Goal: Task Accomplishment & Management: Manage account settings

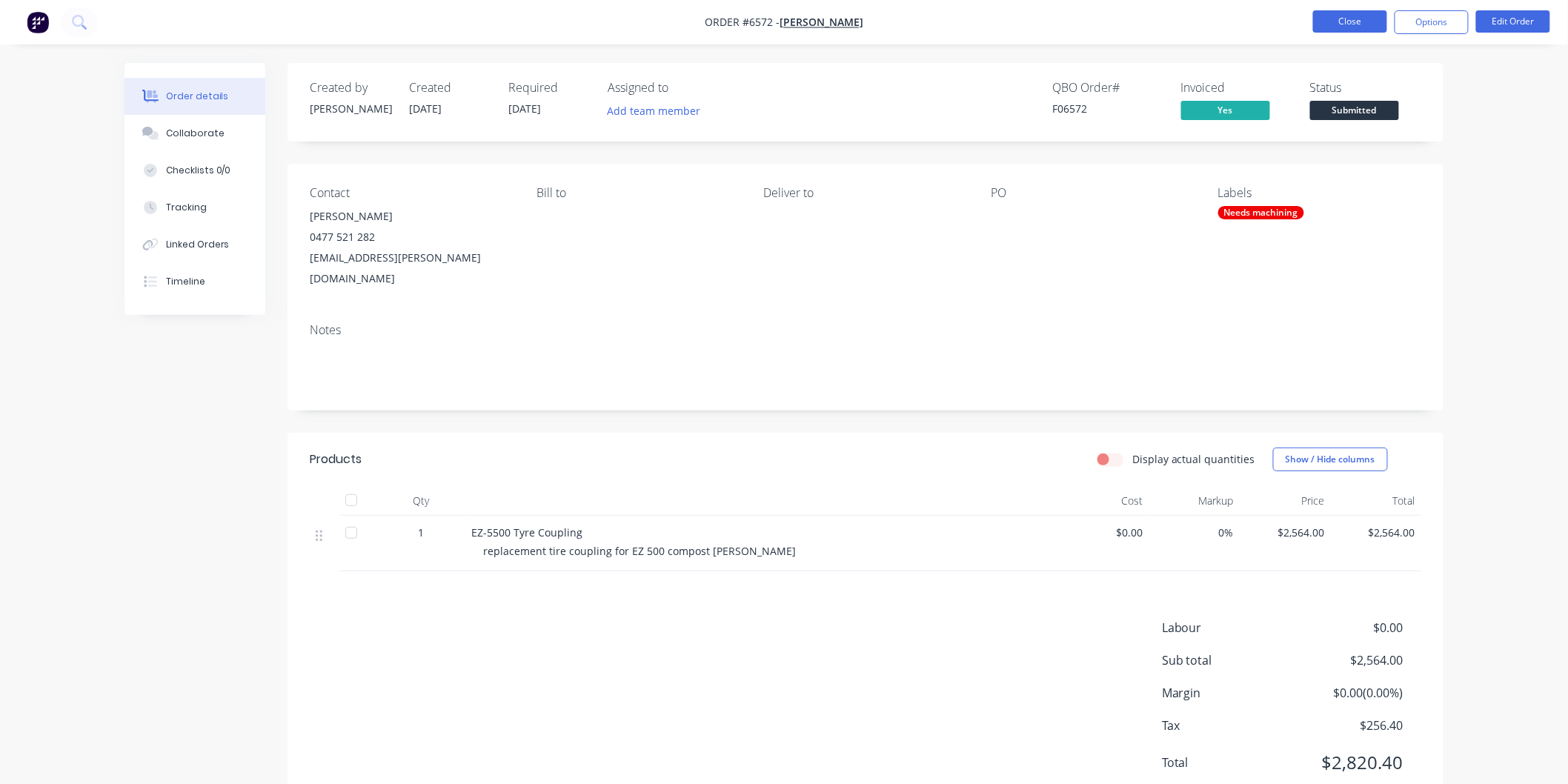
click at [1357, 23] on button "Close" at bounding box center [1350, 21] width 74 height 22
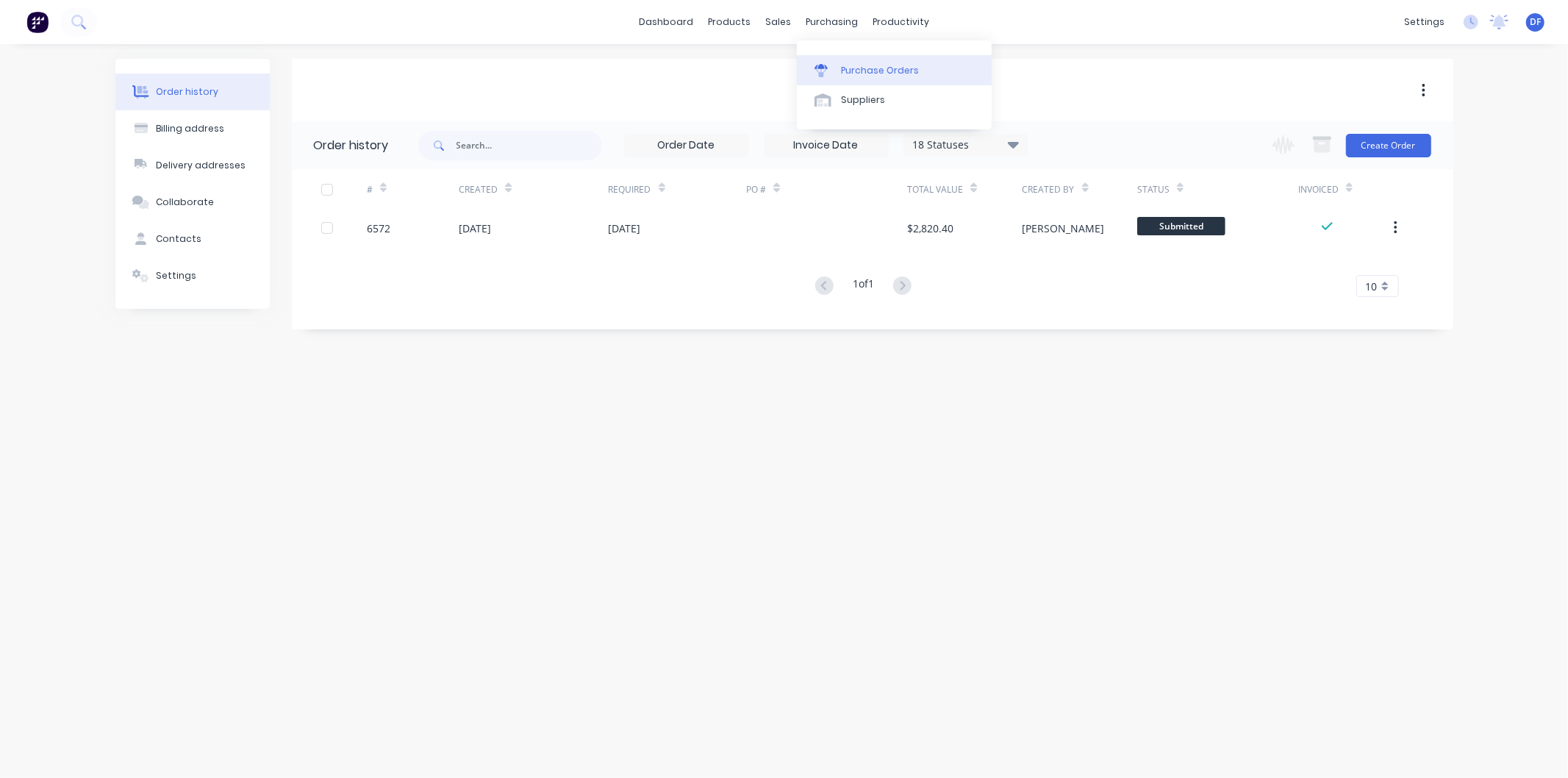
click at [851, 70] on div "Purchase Orders" at bounding box center [880, 70] width 78 height 13
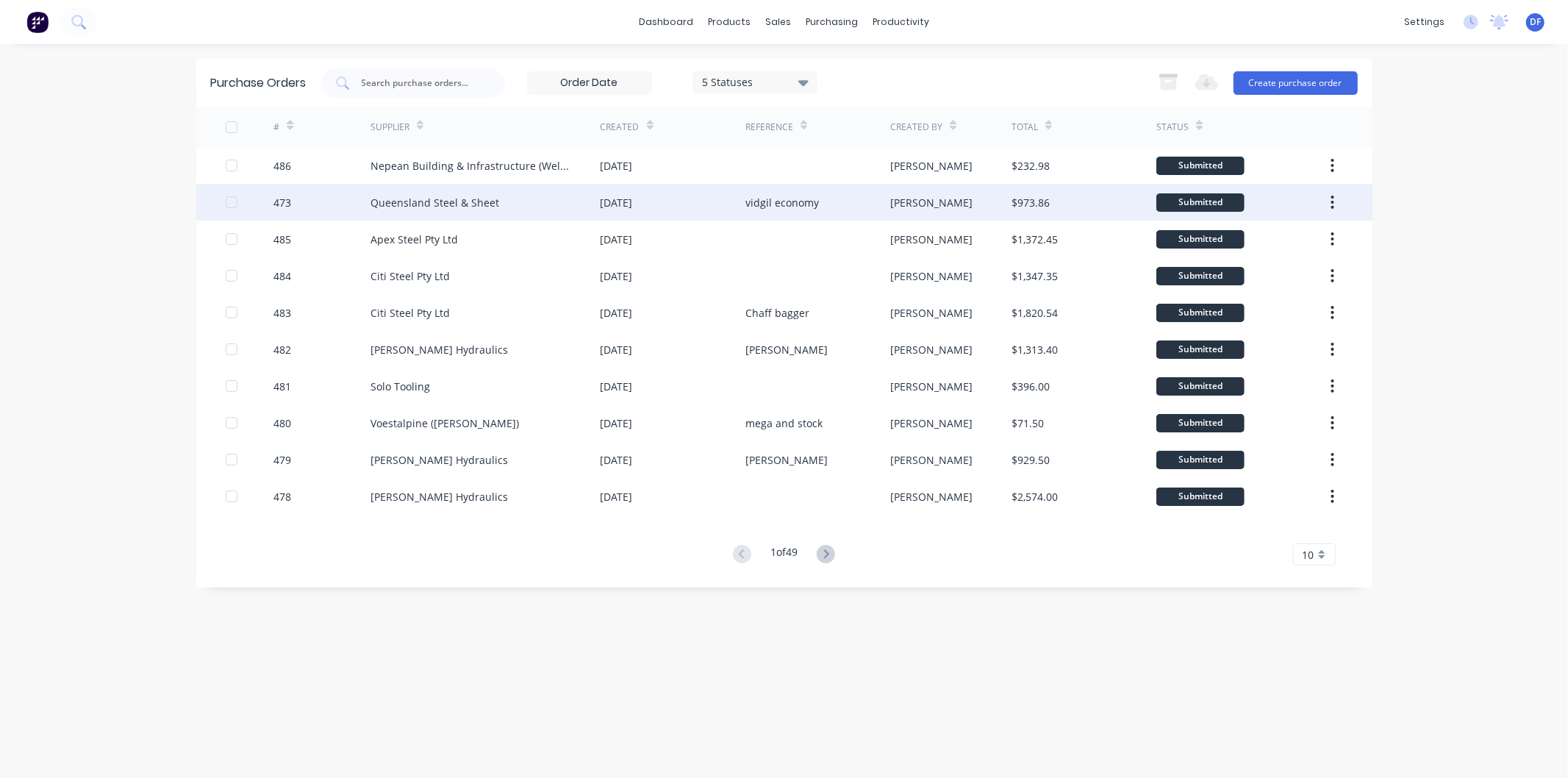
click at [441, 202] on div "Queensland Steel & Sheet" at bounding box center [434, 203] width 128 height 16
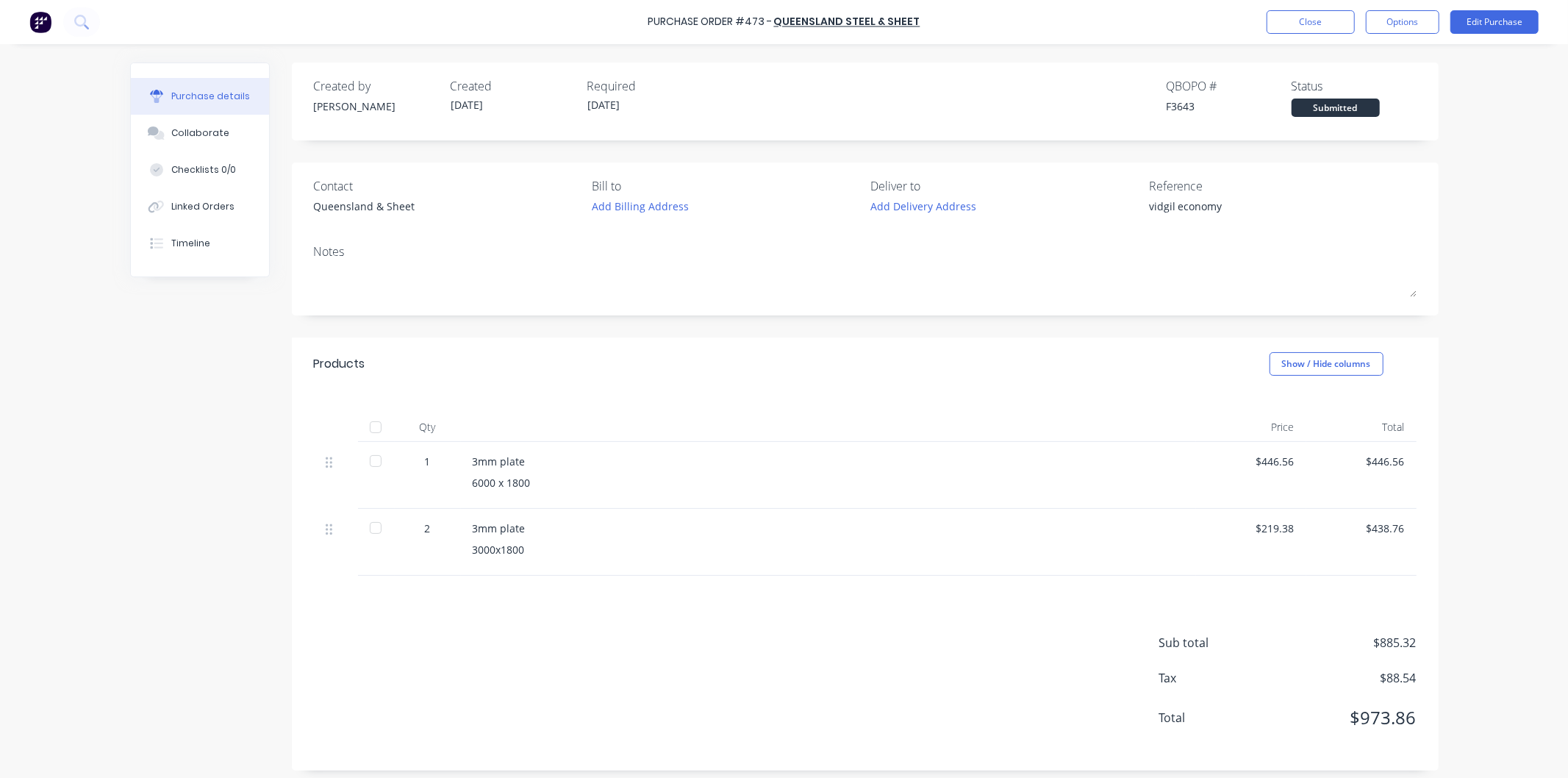
type textarea "x"
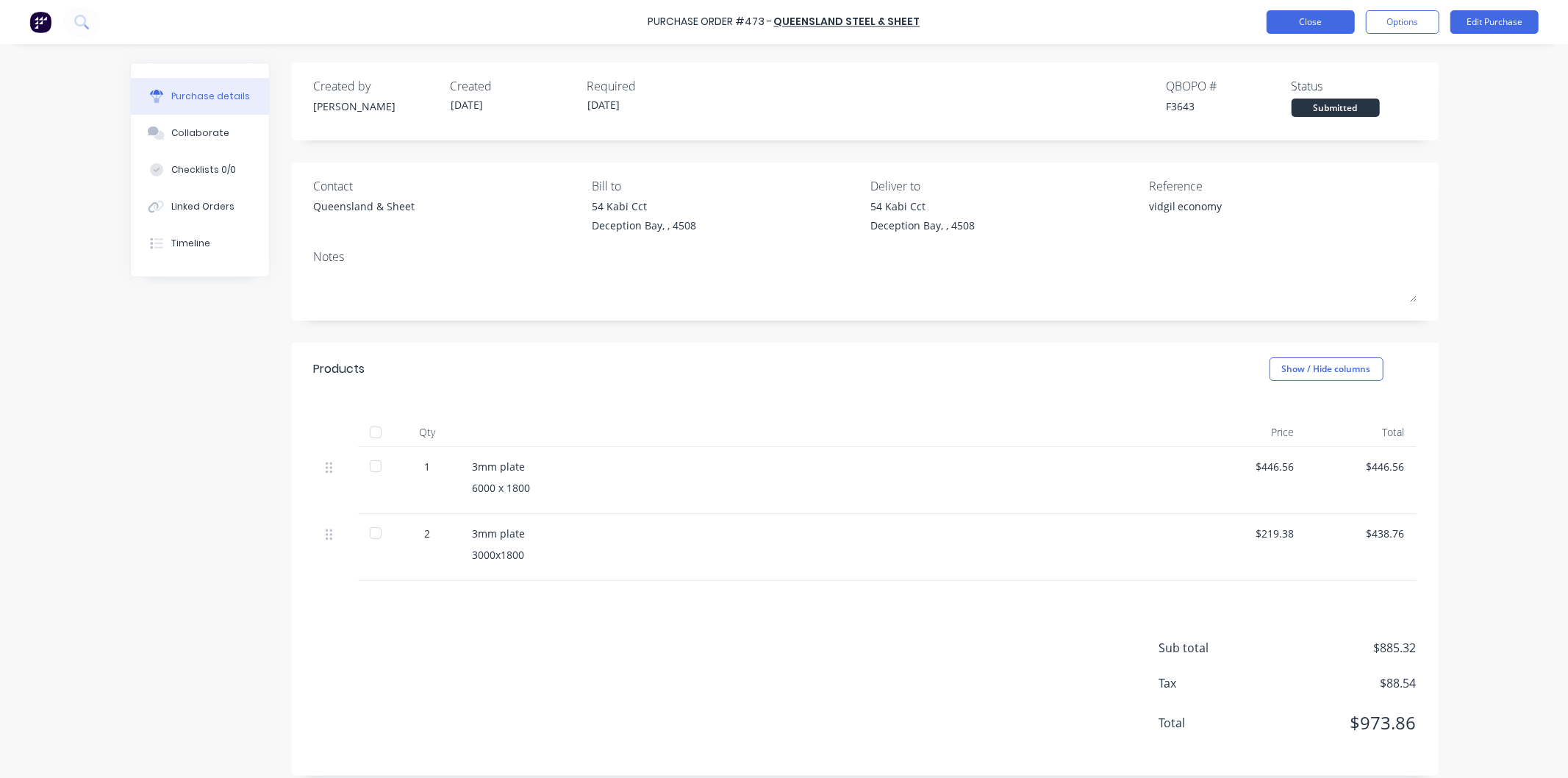
click at [1306, 18] on button "Close" at bounding box center [1311, 22] width 88 height 23
